Goal: Information Seeking & Learning: Learn about a topic

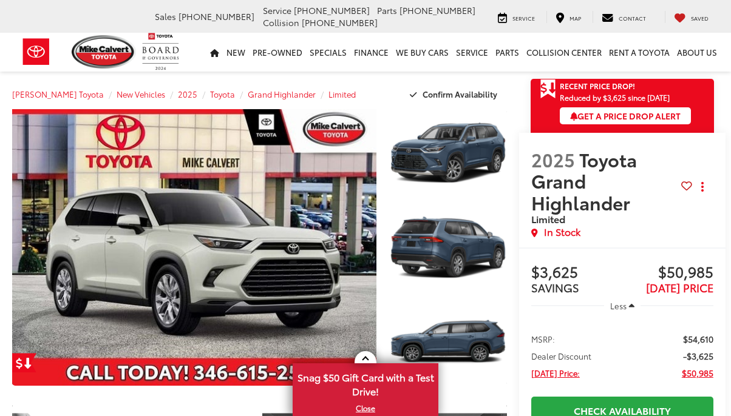
scroll to position [189, 0]
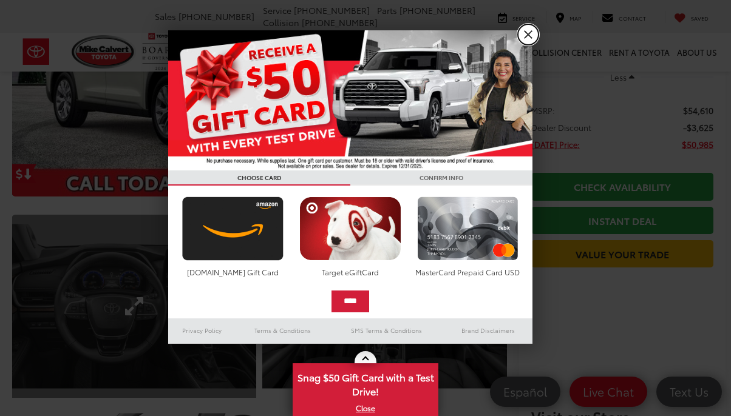
click at [527, 32] on link "X" at bounding box center [528, 34] width 21 height 21
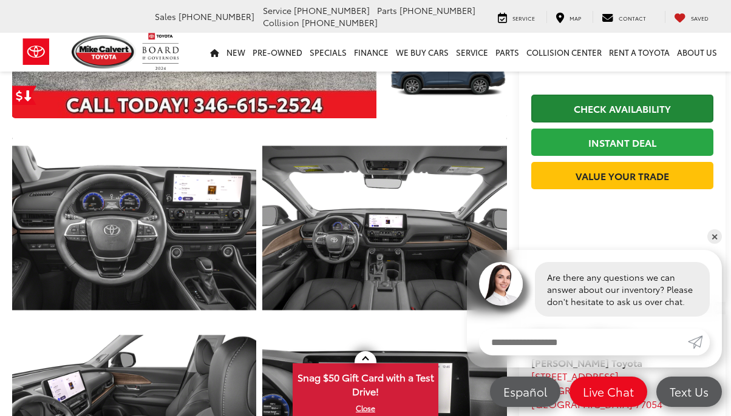
scroll to position [0, 0]
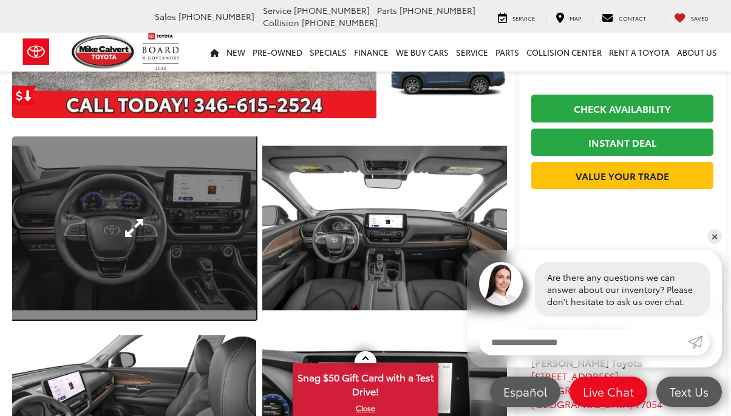
click at [171, 228] on link "Expand Photo 4" at bounding box center [134, 228] width 244 height 183
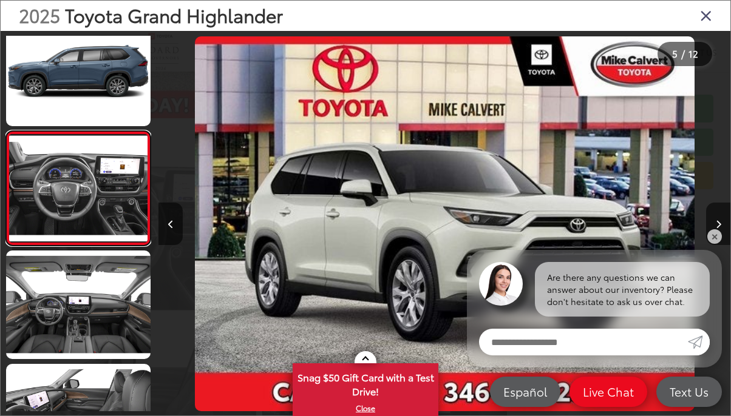
scroll to position [0, 2286]
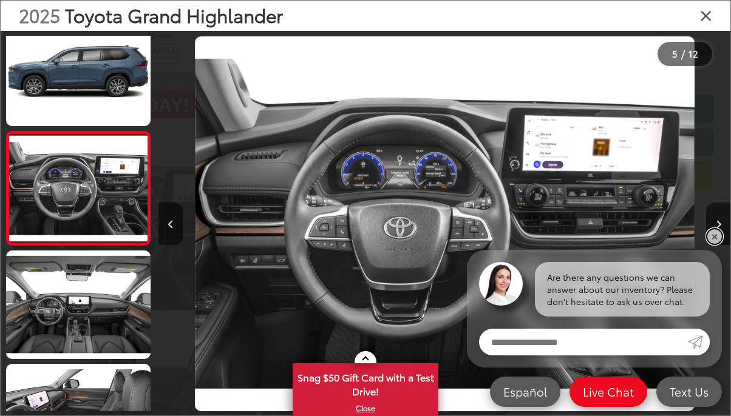
click at [716, 241] on link "✕" at bounding box center [714, 236] width 15 height 15
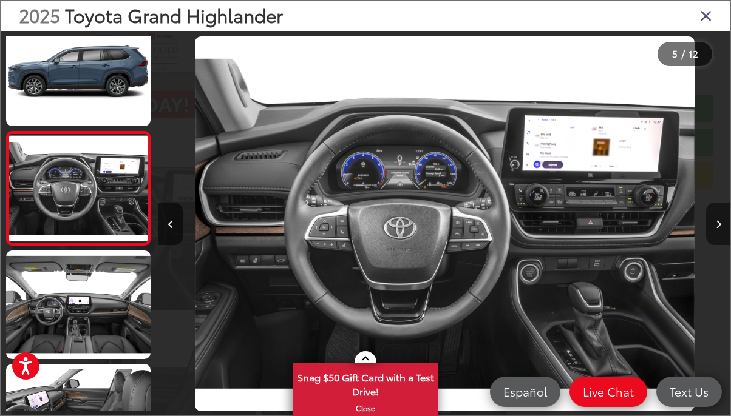
scroll to position [0, 0]
click at [721, 230] on button "Next image" at bounding box center [718, 224] width 24 height 42
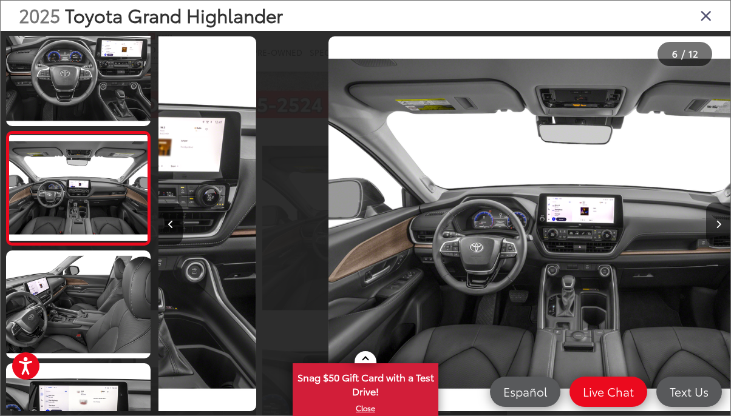
scroll to position [0, 2858]
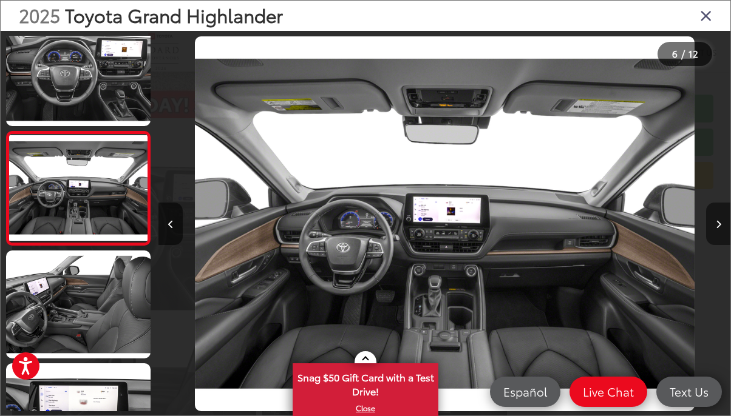
click at [722, 230] on button "Next image" at bounding box center [718, 224] width 24 height 42
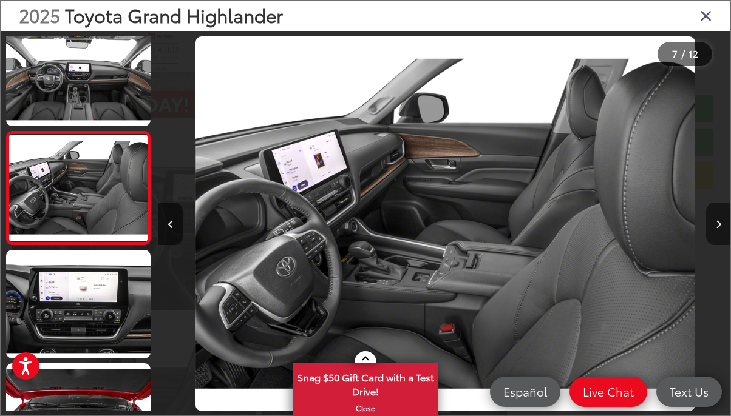
scroll to position [0, 3429]
click at [722, 230] on button "Next image" at bounding box center [718, 224] width 24 height 42
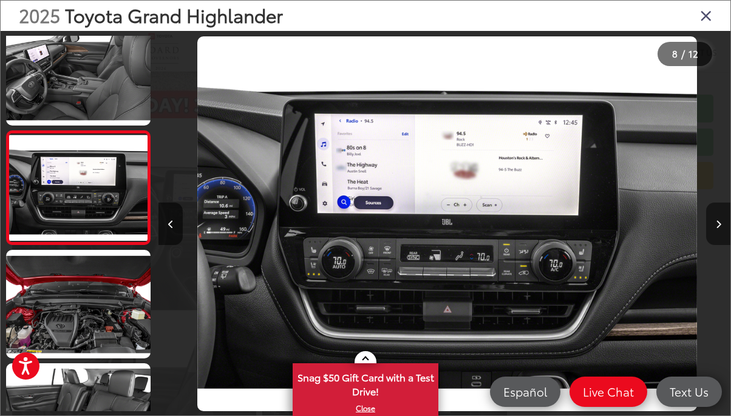
scroll to position [0, 4000]
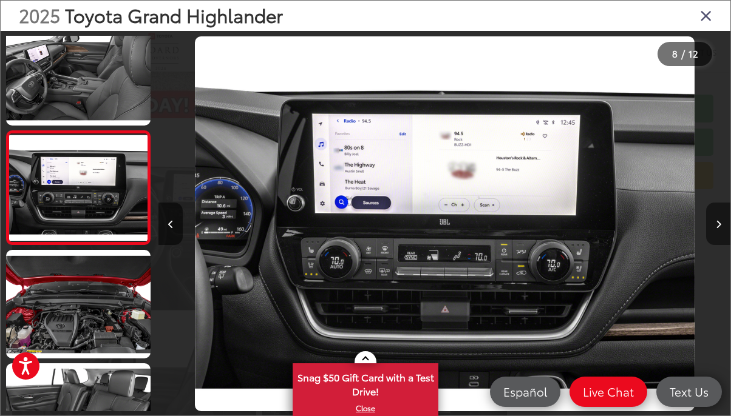
click at [722, 230] on button "Next image" at bounding box center [718, 224] width 24 height 42
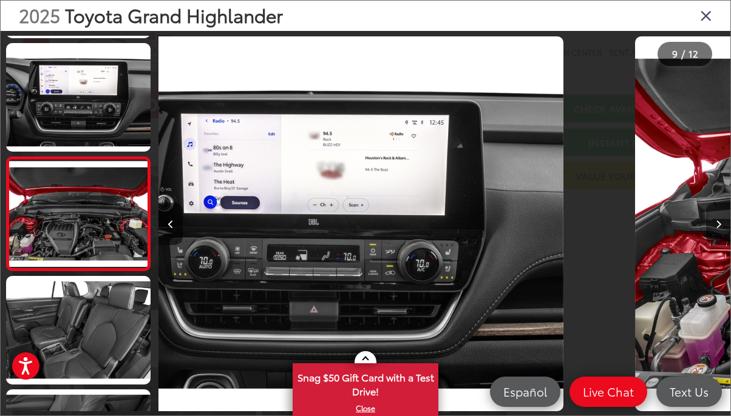
scroll to position [812, 0]
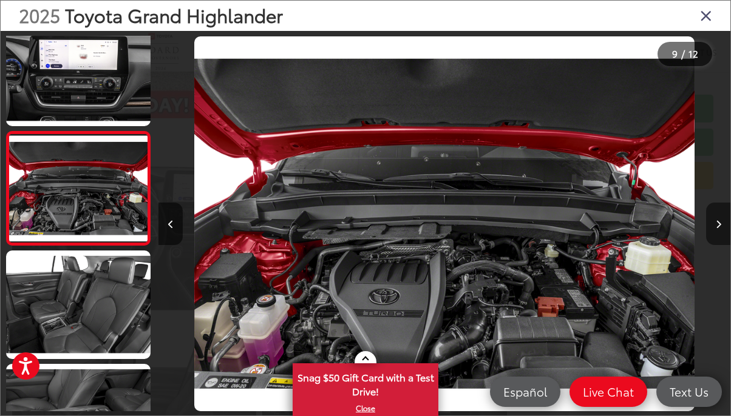
click at [722, 230] on button "Next image" at bounding box center [718, 224] width 24 height 42
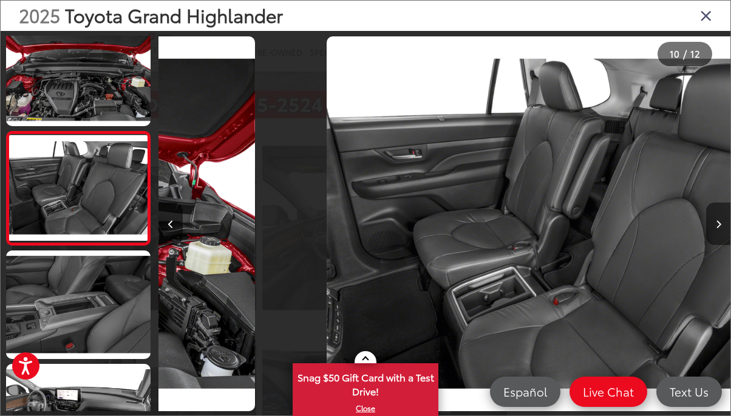
scroll to position [0, 5143]
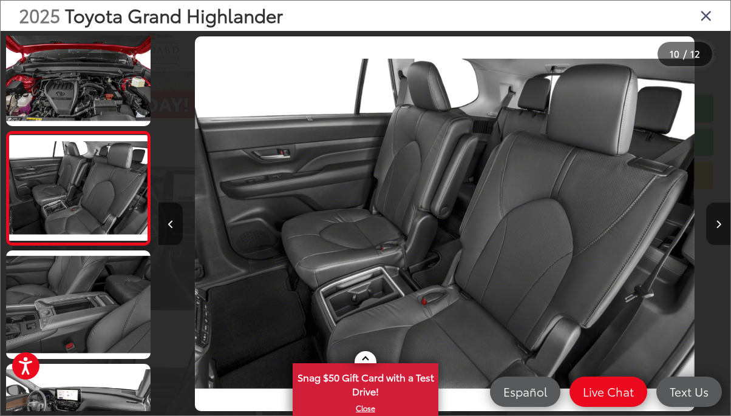
click at [722, 229] on button "Next image" at bounding box center [718, 224] width 24 height 42
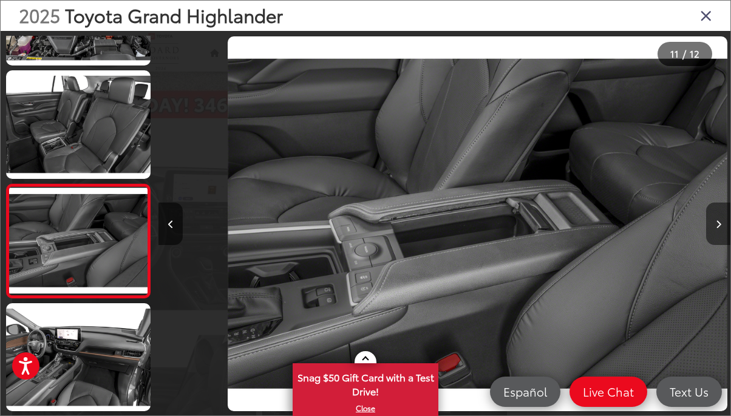
scroll to position [0, 5715]
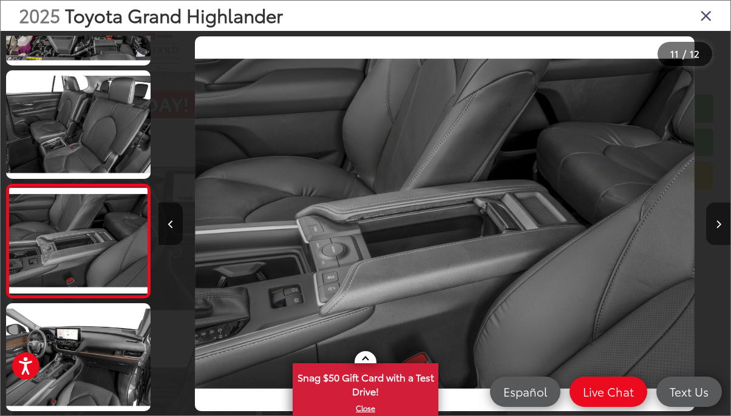
click at [722, 229] on button "Next image" at bounding box center [718, 224] width 24 height 42
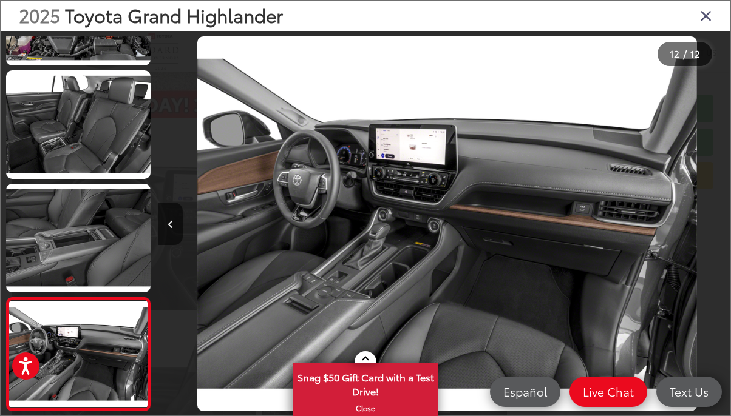
scroll to position [0, 0]
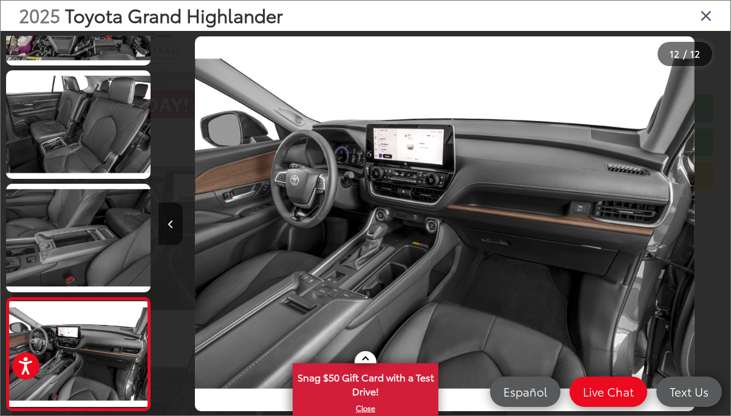
click at [722, 229] on div at bounding box center [659, 224] width 143 height 386
click at [177, 228] on button "Previous image" at bounding box center [170, 224] width 24 height 42
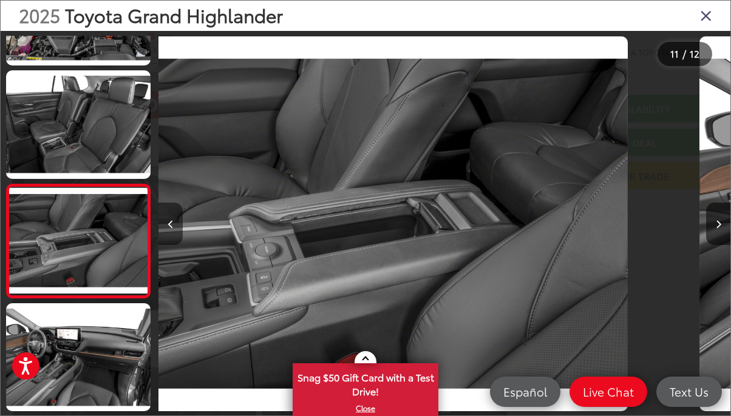
click at [177, 228] on button "Previous image" at bounding box center [170, 224] width 24 height 42
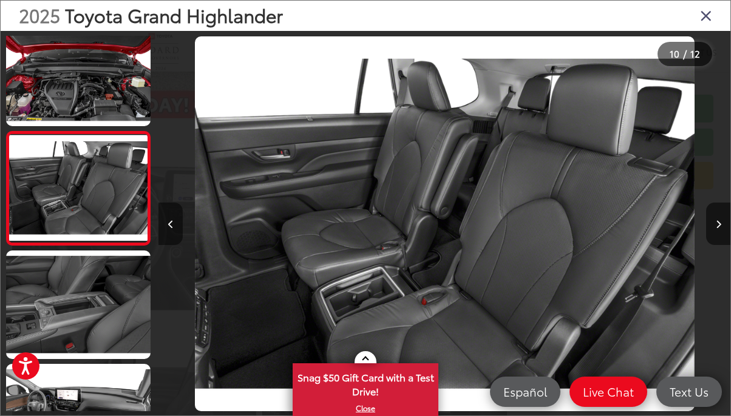
click at [177, 228] on button "Previous image" at bounding box center [170, 224] width 24 height 42
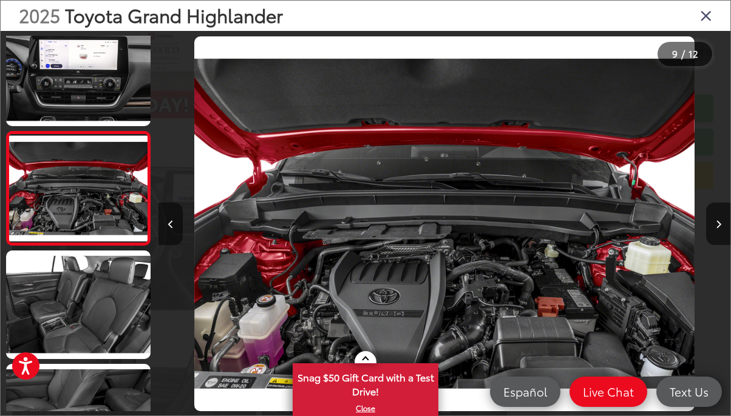
click at [177, 228] on button "Previous image" at bounding box center [170, 224] width 24 height 42
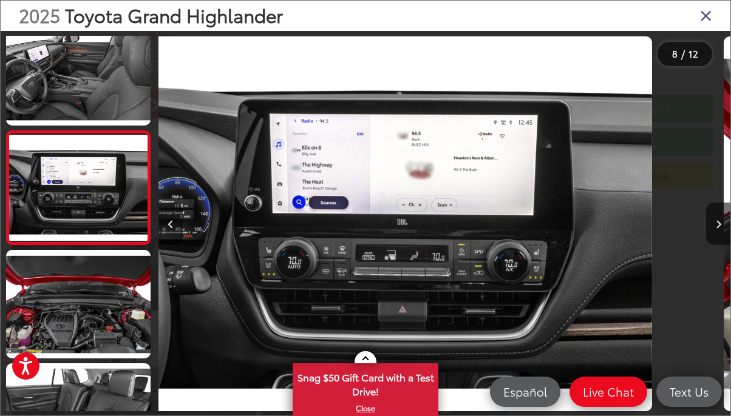
click at [177, 228] on button "Previous image" at bounding box center [170, 224] width 24 height 42
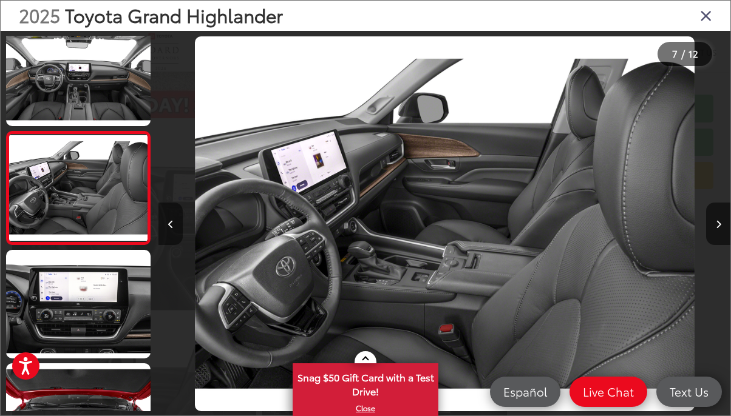
click at [177, 228] on button "Previous image" at bounding box center [170, 224] width 24 height 42
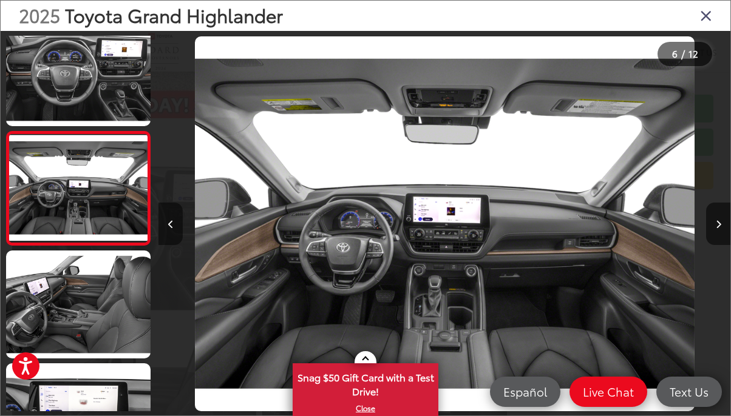
click at [177, 228] on button "Previous image" at bounding box center [170, 224] width 24 height 42
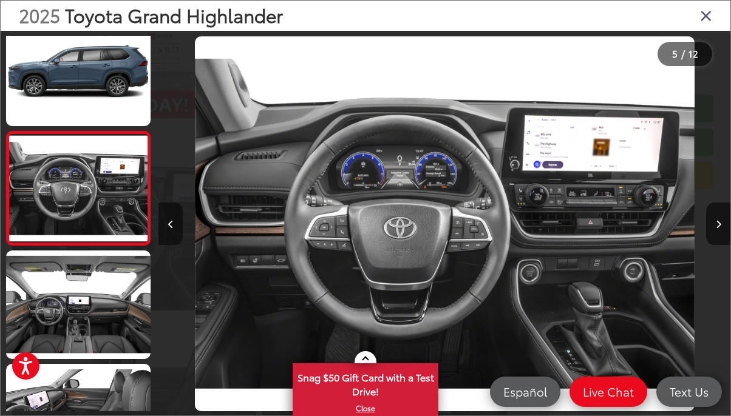
click at [177, 228] on button "Previous image" at bounding box center [170, 224] width 24 height 42
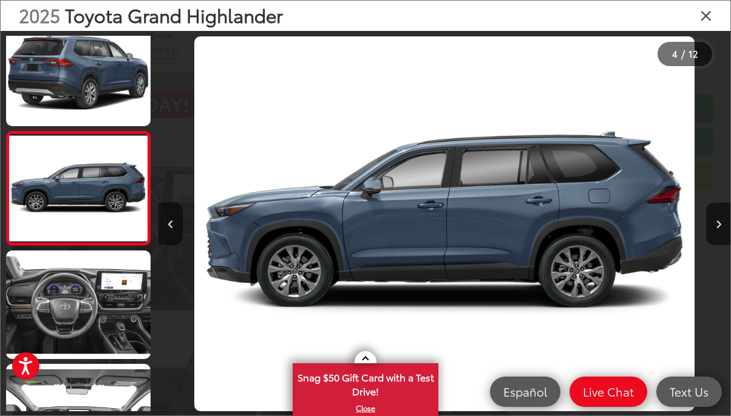
click at [177, 228] on button "Previous image" at bounding box center [170, 224] width 24 height 42
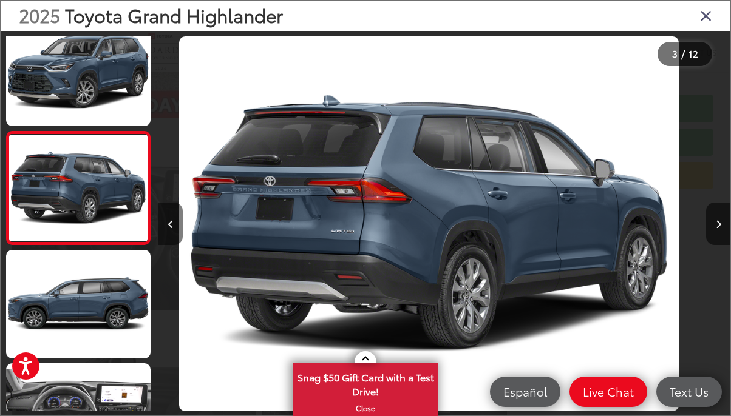
click at [177, 228] on button "Previous image" at bounding box center [170, 224] width 24 height 42
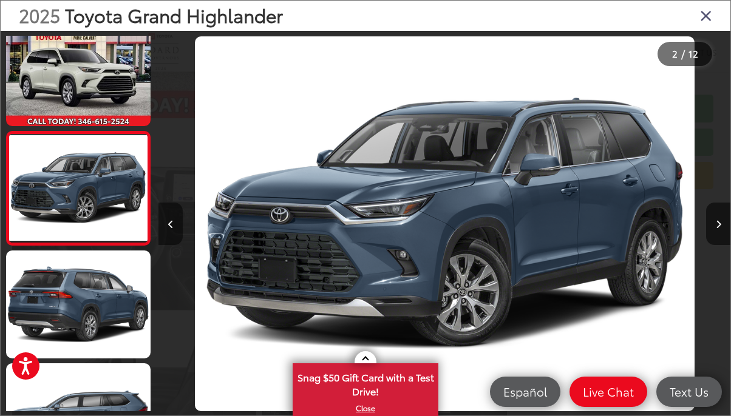
click at [177, 228] on button "Previous image" at bounding box center [170, 224] width 24 height 42
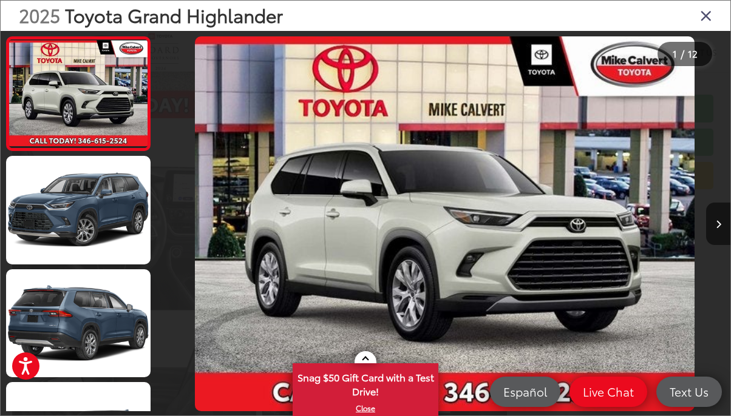
click at [708, 19] on icon "Close gallery" at bounding box center [706, 15] width 12 height 16
